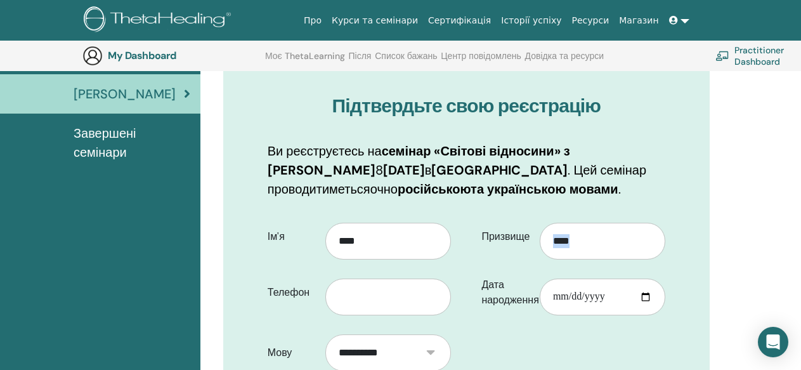
click at [800, 238] on html "Про Курси та семінари Сертифікація Історії успіху Ресурси Магазин ІЯ Інна Ятел …" at bounding box center [400, 53] width 801 height 370
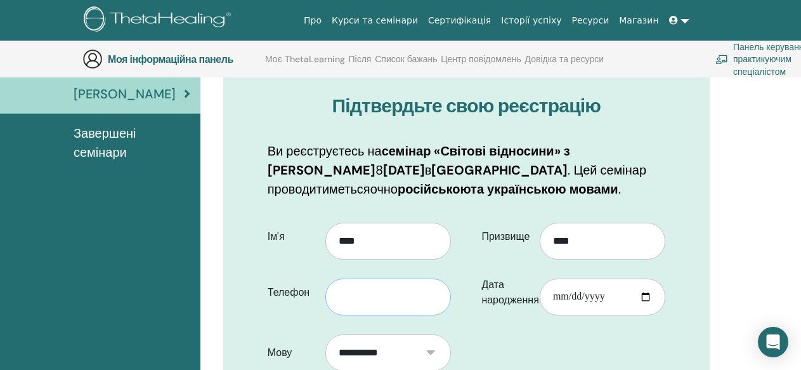
click at [340, 296] on input "text" at bounding box center [388, 296] width 126 height 37
type input "**********"
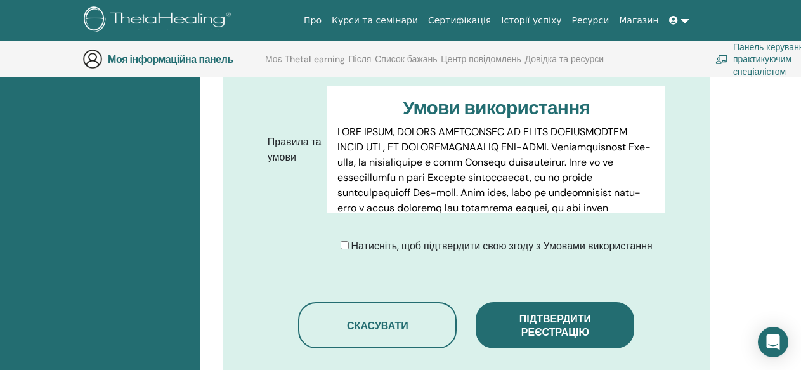
scroll to position [646, 0]
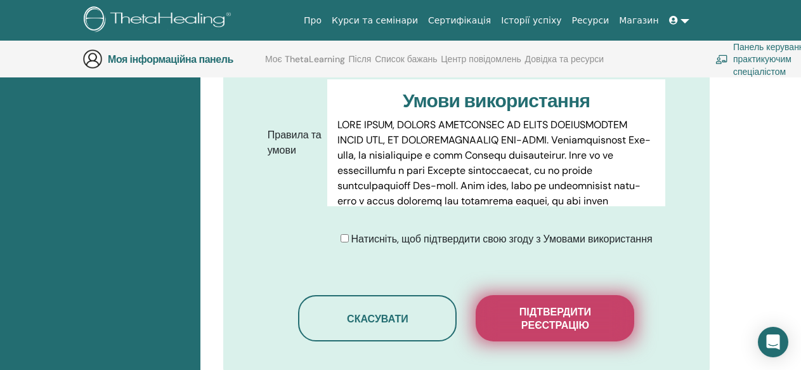
click at [561, 317] on font "Підтвердити реєстрацію" at bounding box center [555, 318] width 72 height 27
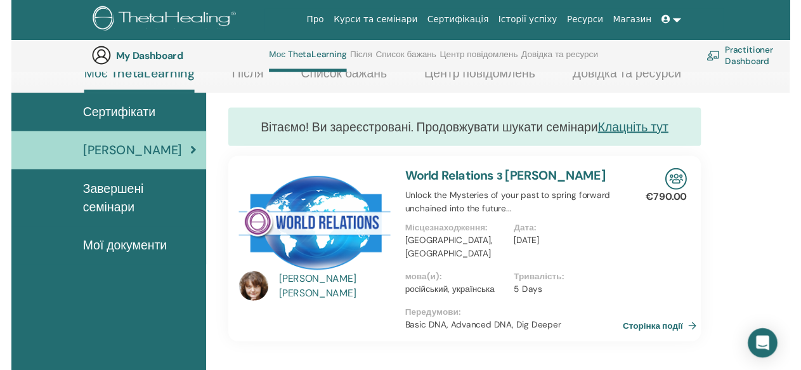
scroll to position [135, 0]
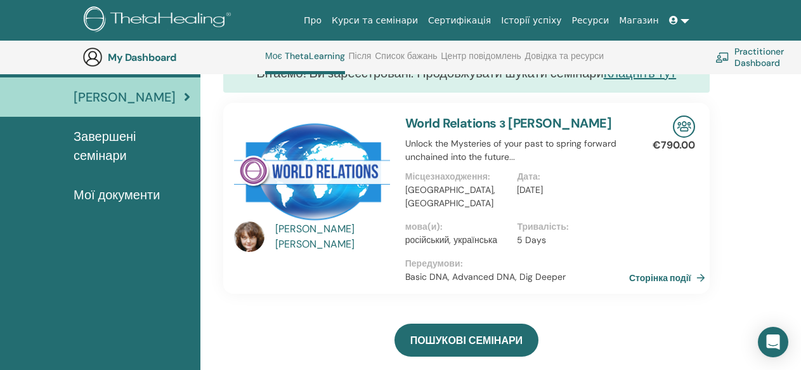
click at [96, 138] on span "Завершені семінари" at bounding box center [132, 146] width 117 height 38
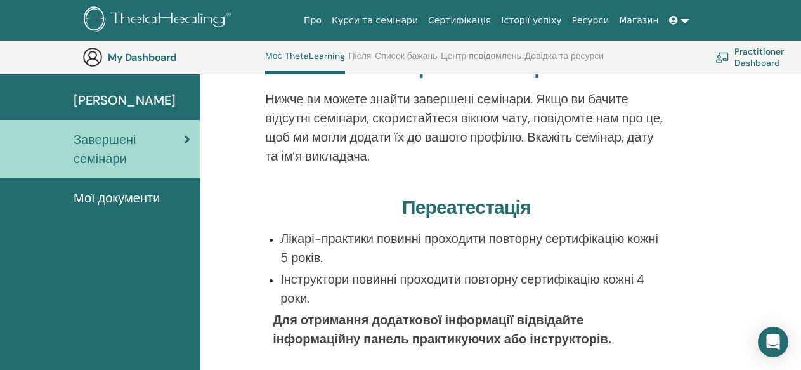
scroll to position [135, 0]
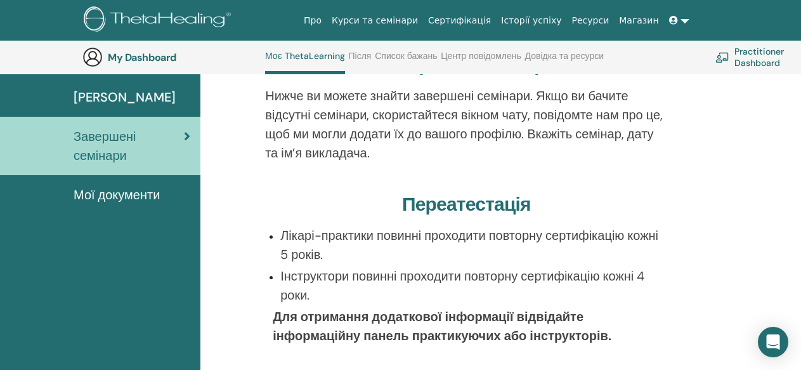
click at [800, 235] on html "Про Курси та семінари Сертифікація Історії успіху Ресурси [GEOGRAPHIC_DATA] ІЯ …" at bounding box center [400, 50] width 801 height 370
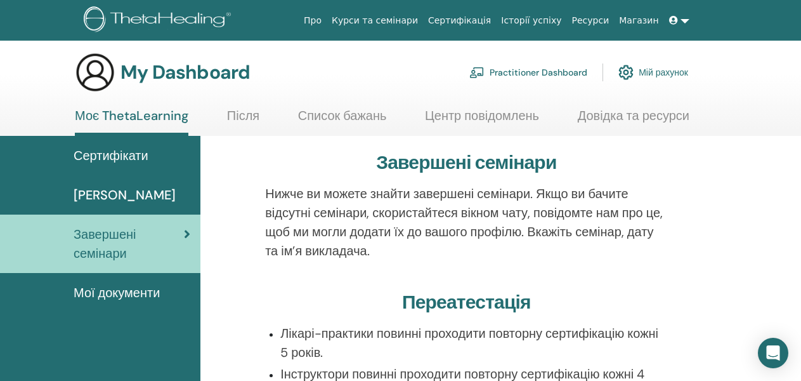
scroll to position [0, 0]
